Goal: Task Accomplishment & Management: Complete application form

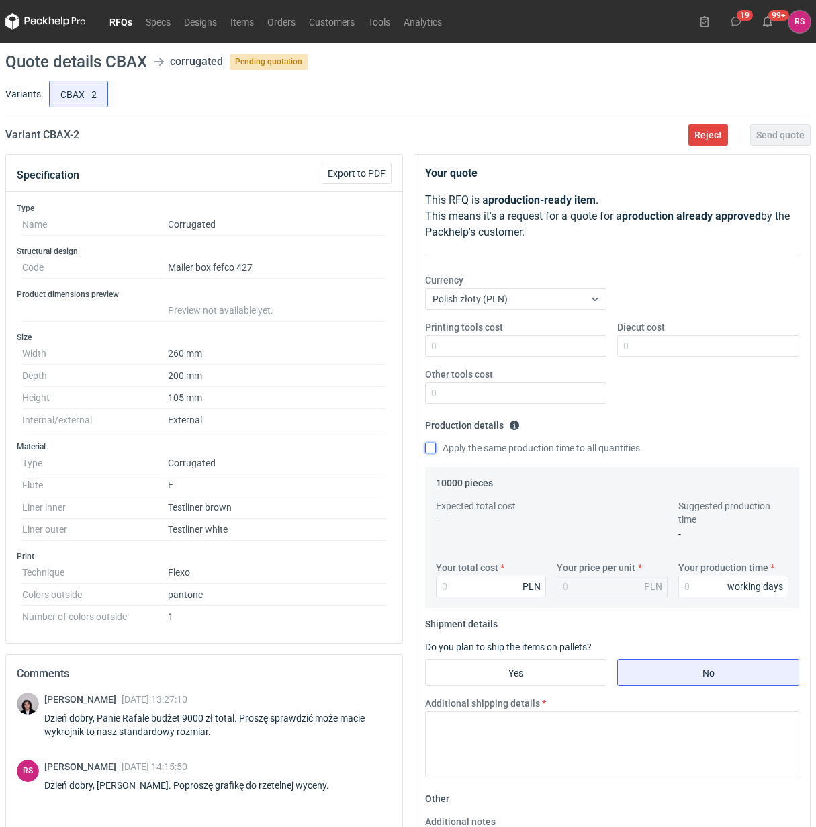
click at [427, 449] on input "Apply the same production time to all quantities" at bounding box center [430, 448] width 11 height 11
checkbox input "true"
click at [484, 583] on input "Your total cost" at bounding box center [491, 586] width 111 height 21
click at [502, 346] on input "Printing tools cost" at bounding box center [516, 345] width 182 height 21
type input "600"
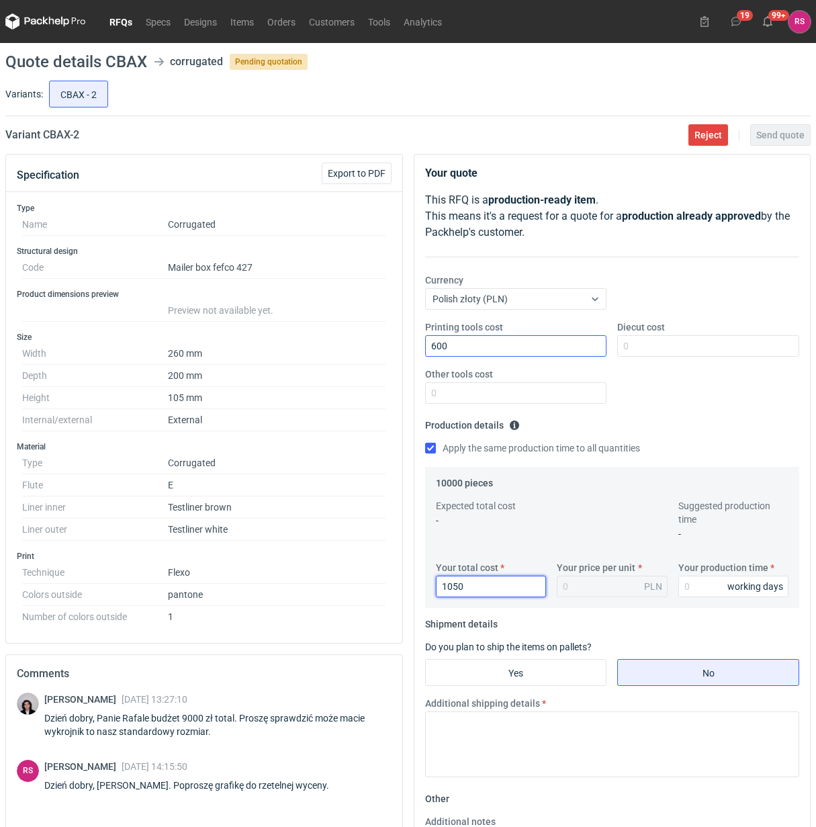
type input "10500"
type input "1.05"
type input "10500"
click at [693, 590] on input "Your production time" at bounding box center [733, 586] width 111 height 21
type input "15"
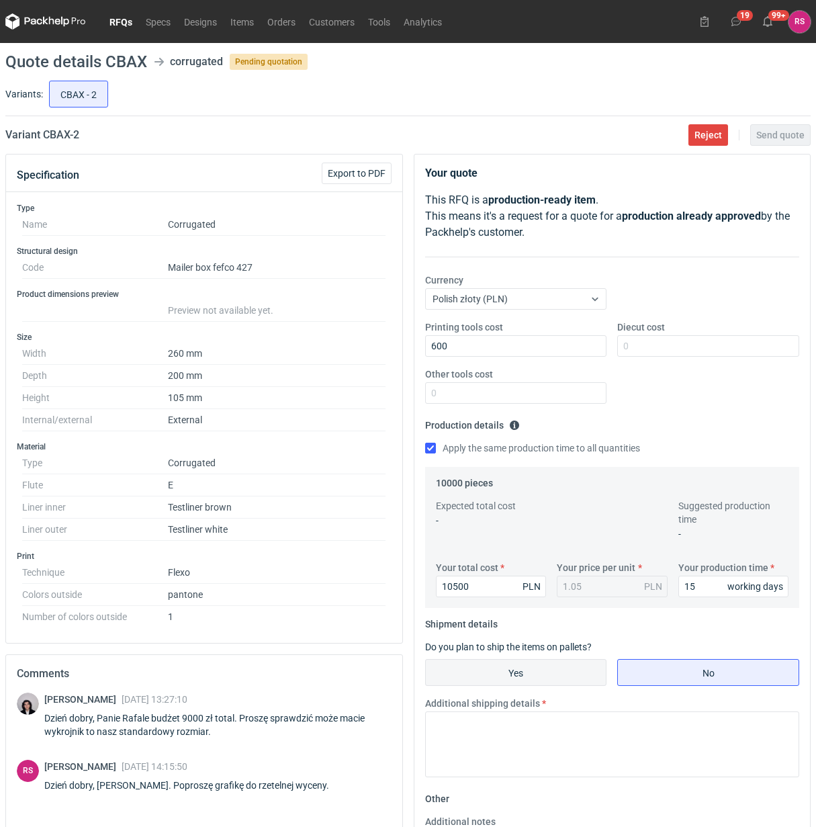
click at [535, 667] on input "Yes" at bounding box center [516, 672] width 181 height 26
radio input "true"
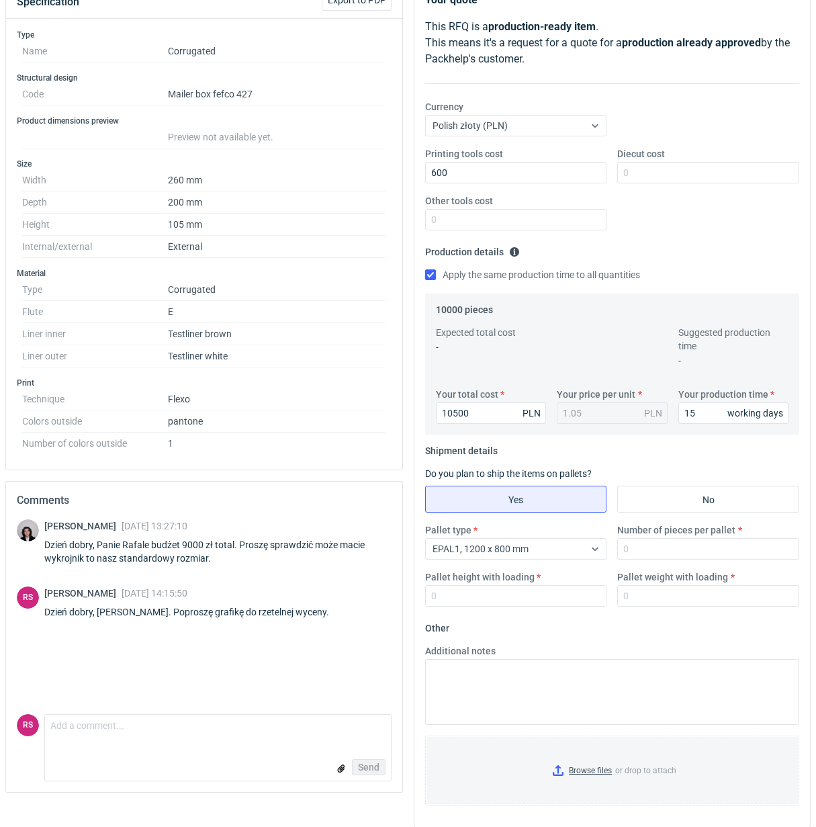
scroll to position [186, 0]
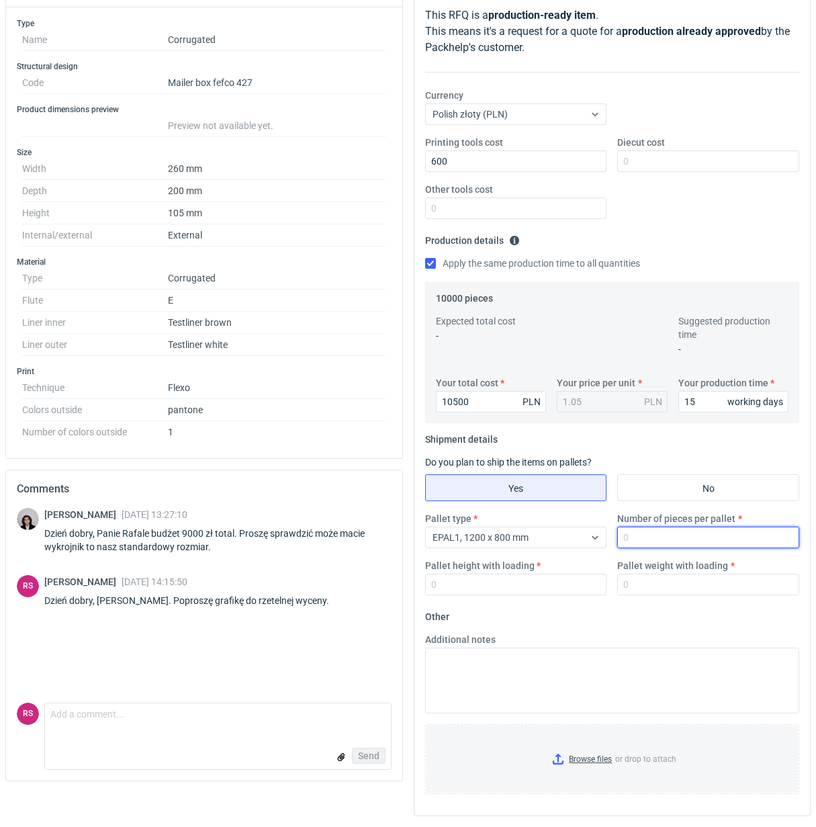
click at [672, 538] on input "Number of pieces per pallet" at bounding box center [708, 537] width 182 height 21
type input "1000"
type input "1800"
type input "300"
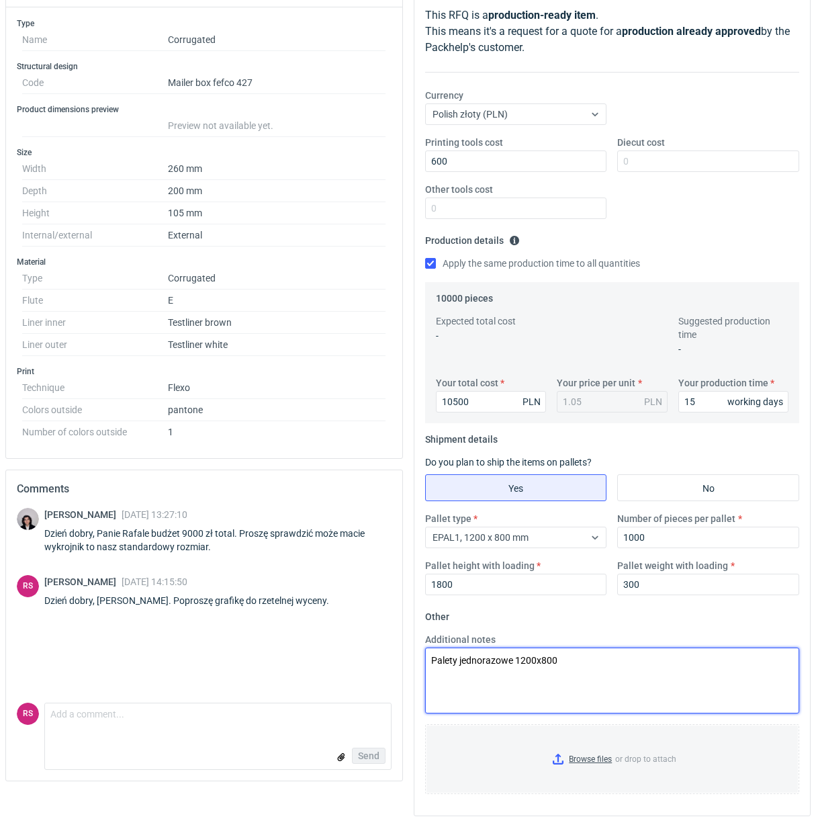
click at [649, 658] on textarea "Palety jednorazowe 1200x800" at bounding box center [612, 680] width 375 height 66
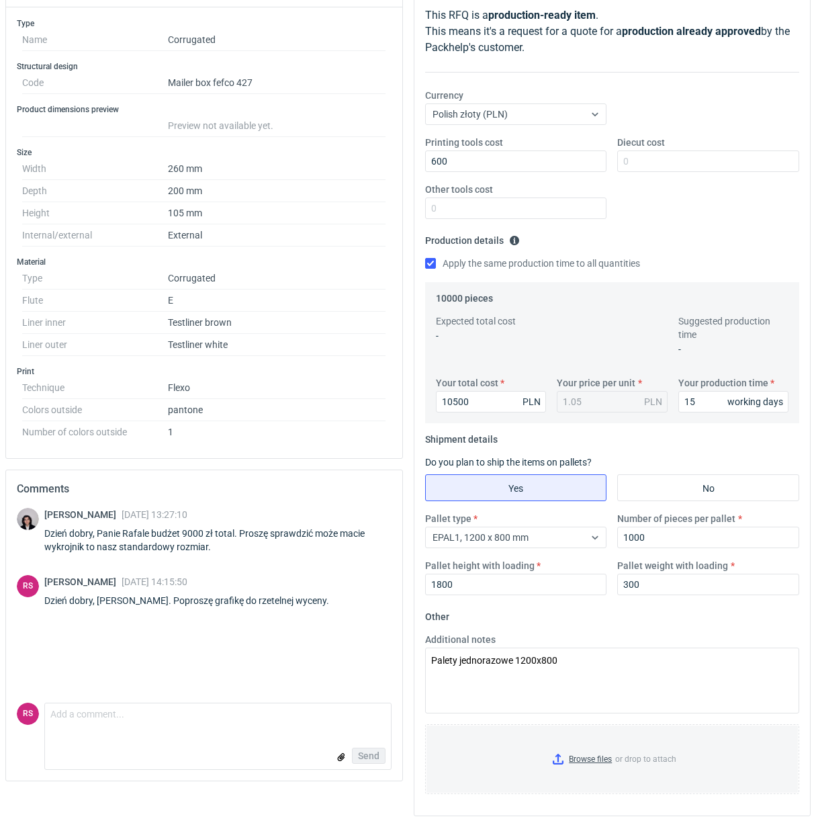
click at [494, 819] on div "Your quote This RFQ is a production-ready item . This means it's a request for …" at bounding box center [612, 398] width 408 height 858
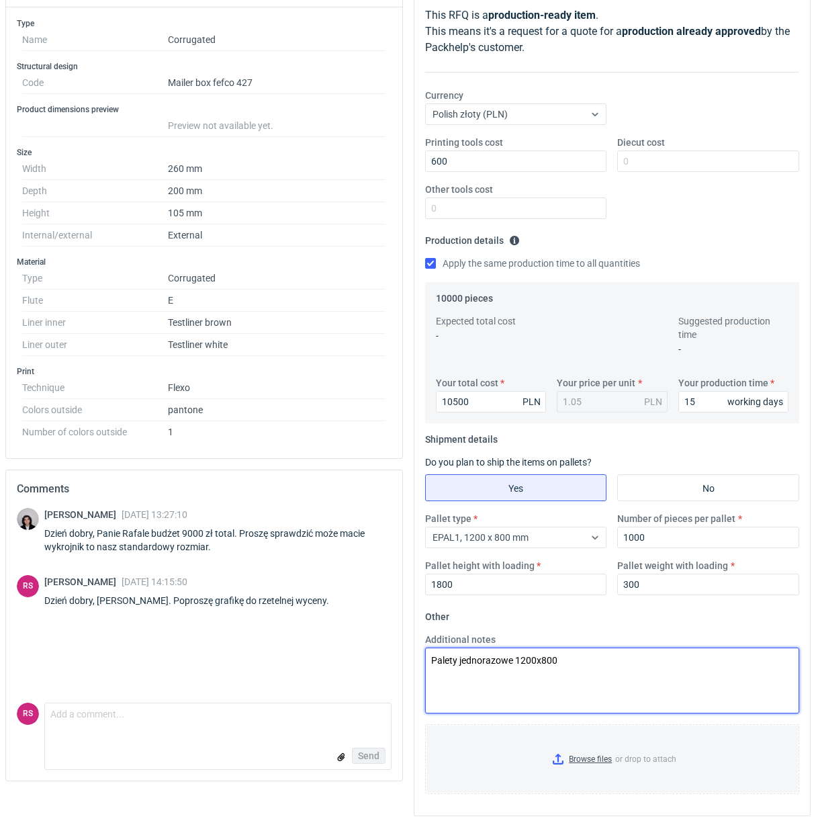
click at [604, 662] on textarea "Palety jednorazowe 1200x800" at bounding box center [612, 680] width 375 height 66
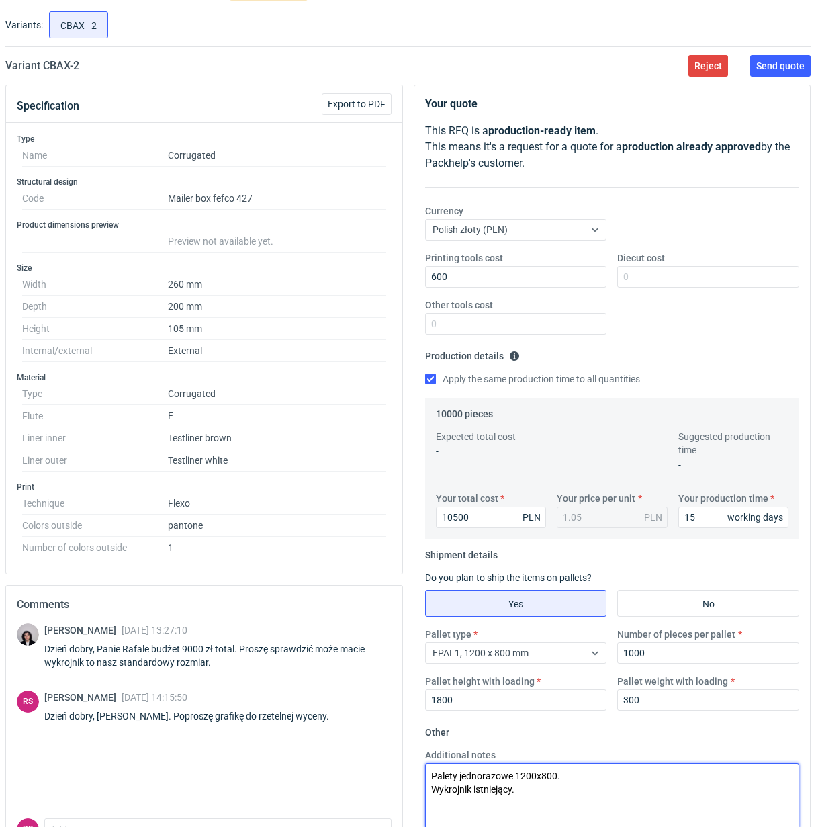
scroll to position [0, 0]
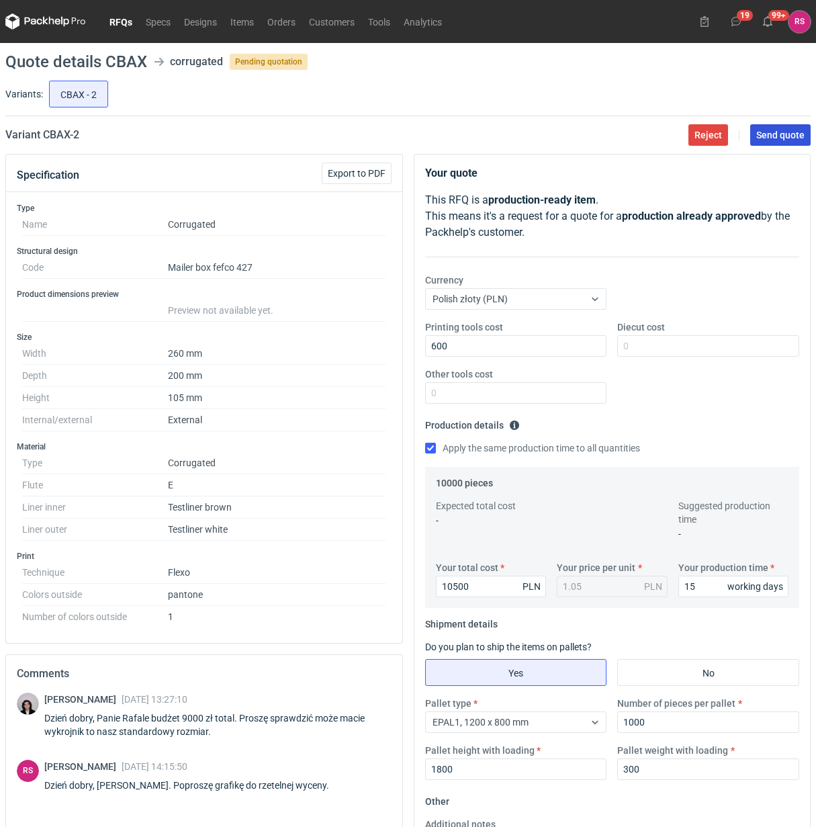
type textarea "Palety jednorazowe 1200x800. Wykrojnik istniejący."
click at [783, 140] on span "Send quote" at bounding box center [780, 134] width 48 height 9
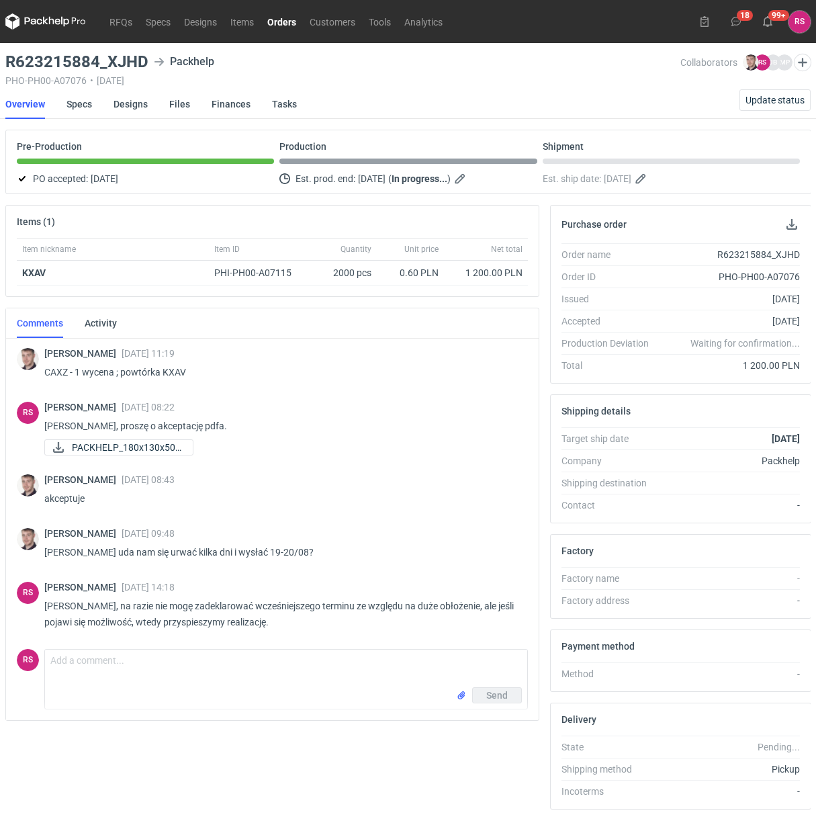
click at [281, 15] on link "Orders" at bounding box center [282, 21] width 42 height 16
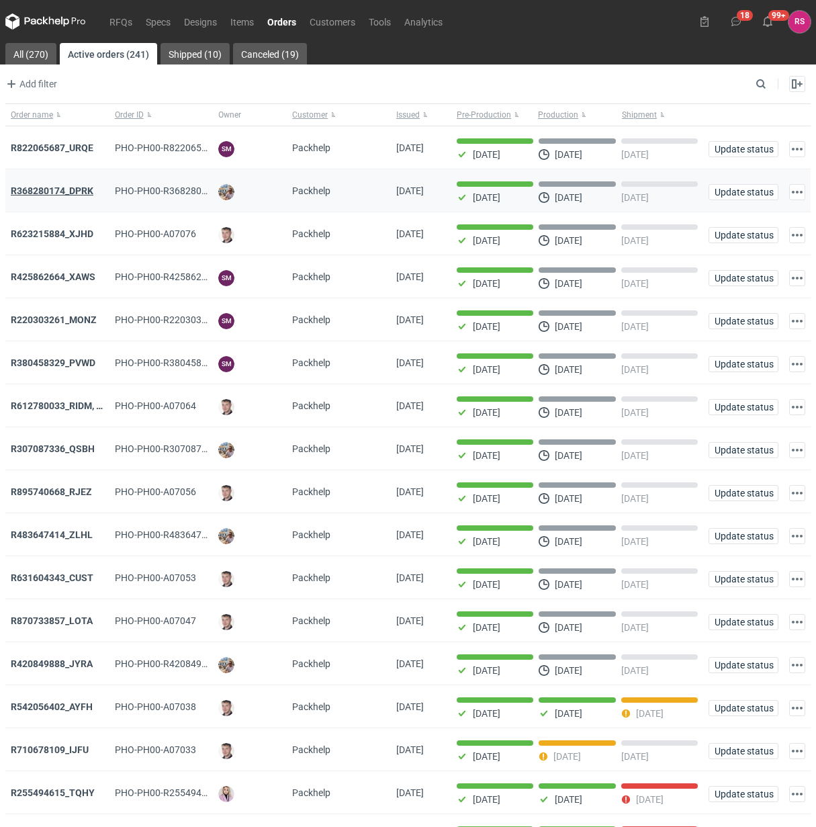
click at [79, 193] on strong "R368280174_DPRK" at bounding box center [52, 190] width 83 height 11
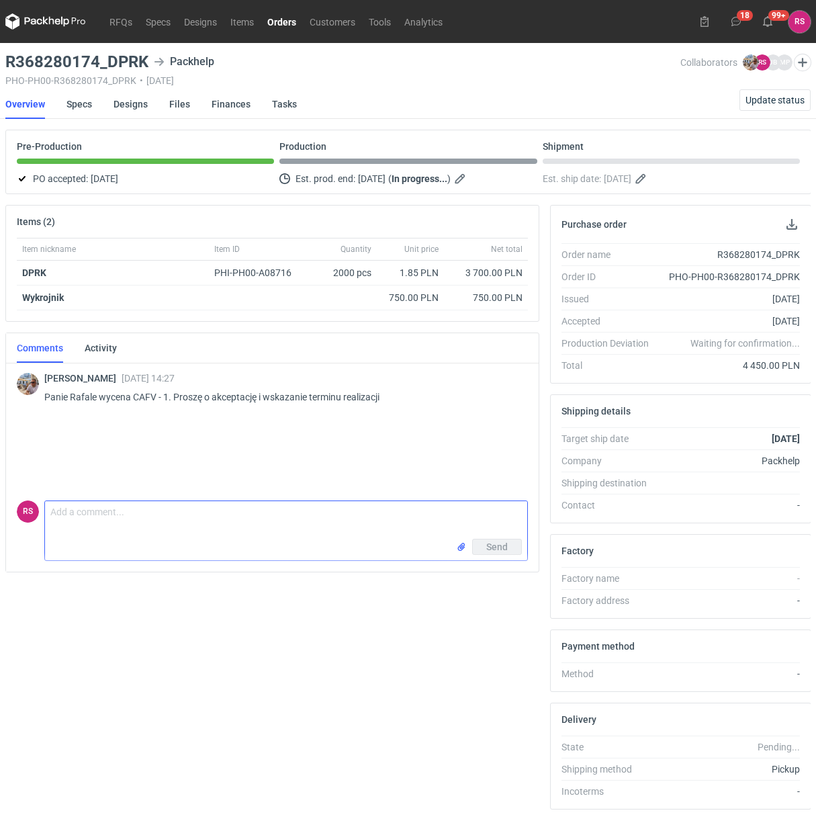
click at [160, 512] on textarea "Comment message" at bounding box center [286, 520] width 482 height 38
click at [783, 101] on span "Update status" at bounding box center [774, 99] width 59 height 9
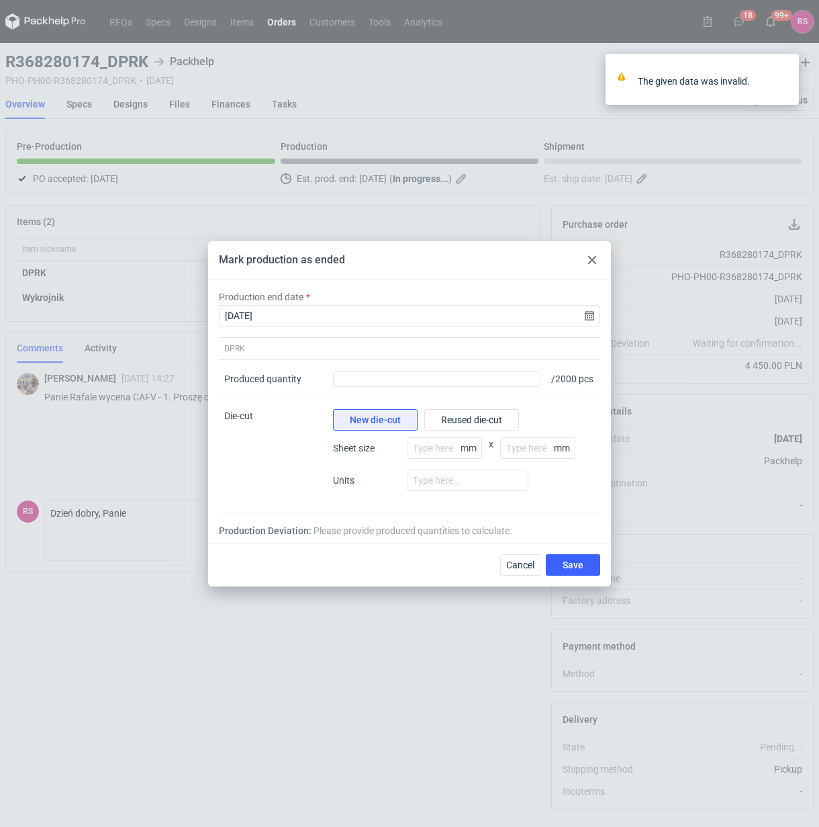
click at [593, 256] on use at bounding box center [592, 260] width 8 height 8
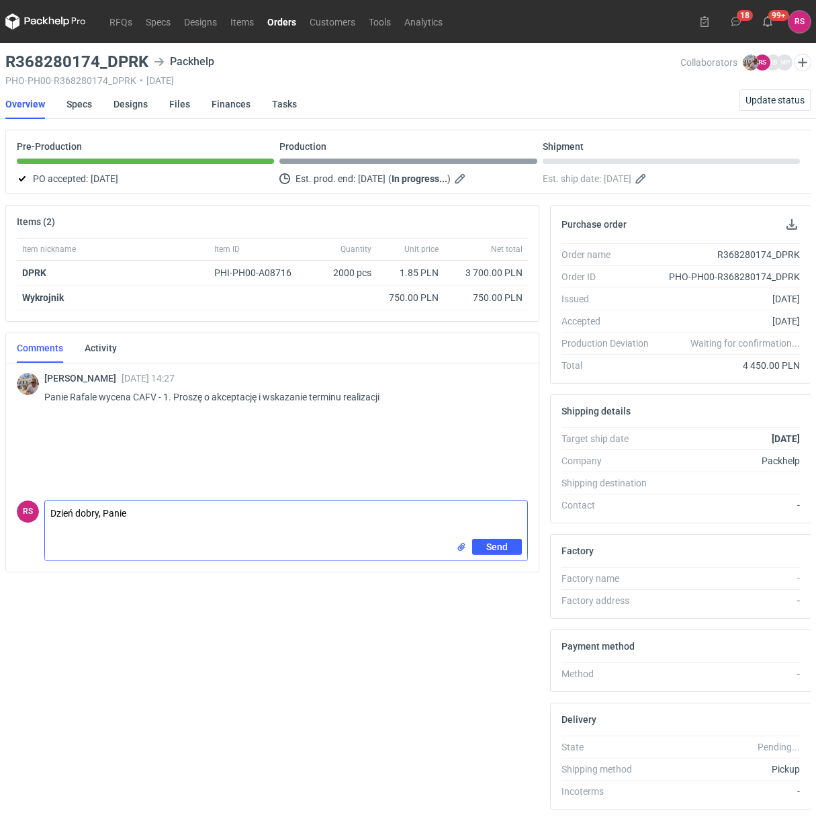
click at [259, 511] on textarea "Dzień dobry, Panie" at bounding box center [286, 520] width 482 height 38
type textarea "Dzień dobry, Panie Michale, proszę o akceptację pdfa."
click at [498, 573] on span "Send" at bounding box center [496, 576] width 21 height 9
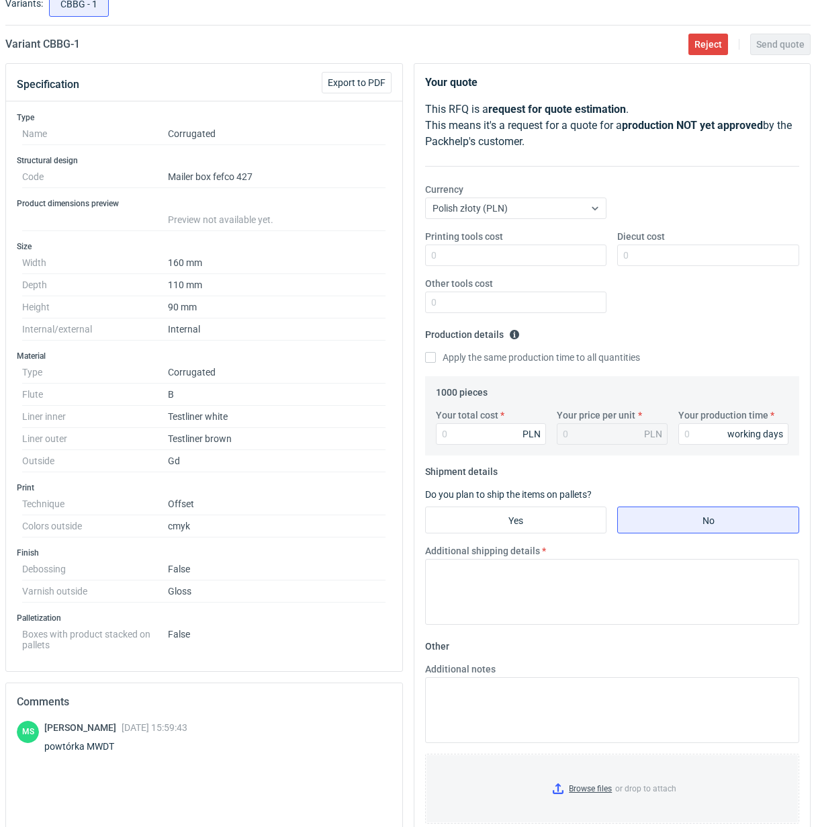
scroll to position [84, 0]
